Goal: Find specific page/section: Find specific page/section

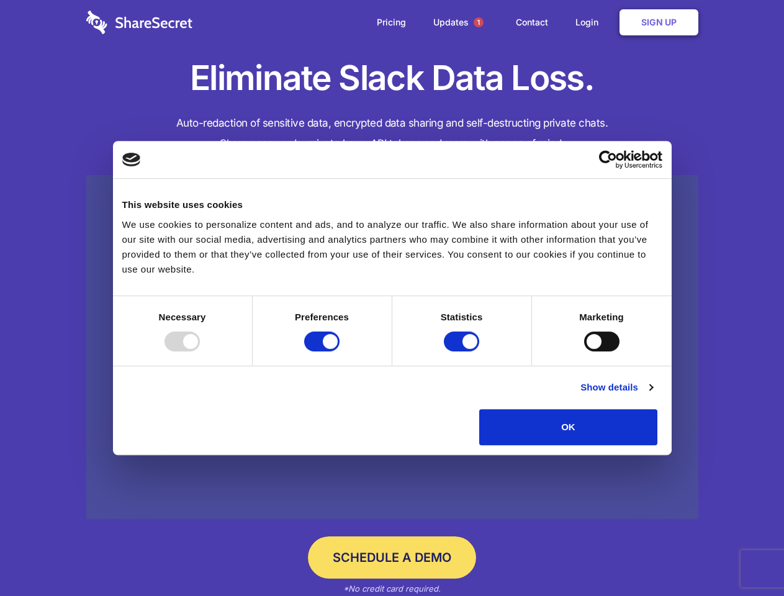
click at [200, 351] on div at bounding box center [181, 341] width 35 height 20
click at [339, 351] on input "Preferences" at bounding box center [321, 341] width 35 height 20
checkbox input "false"
click at [463, 351] on input "Statistics" at bounding box center [461, 341] width 35 height 20
checkbox input "false"
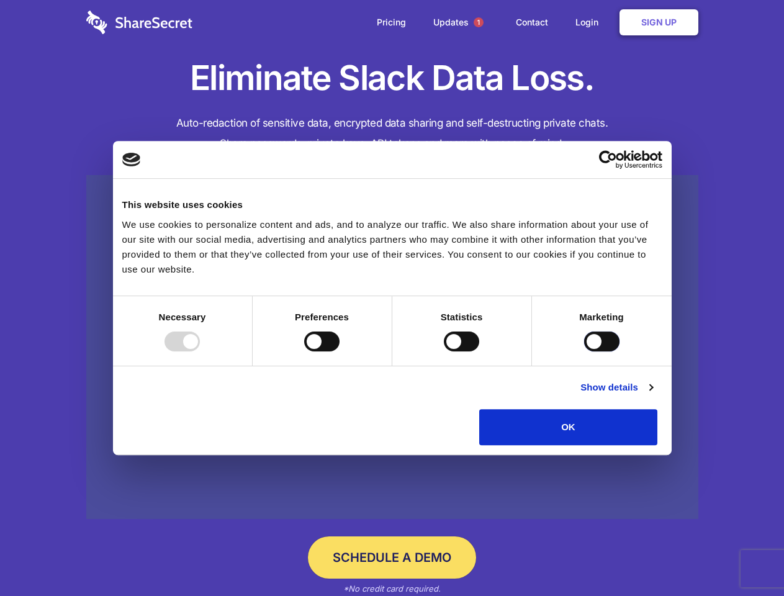
click at [584, 351] on input "Marketing" at bounding box center [601, 341] width 35 height 20
checkbox input "true"
click at [652, 395] on link "Show details" at bounding box center [616, 387] width 72 height 15
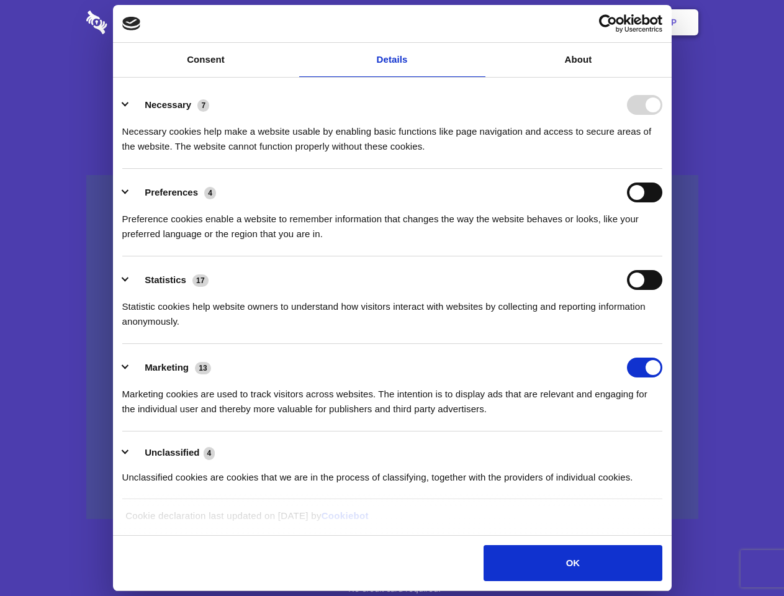
click at [662, 154] on div "Necessary 7 Necessary cookies help make a website usable by enabling basic func…" at bounding box center [392, 124] width 540 height 59
click at [478, 22] on span "1" at bounding box center [478, 22] width 10 height 10
